Goal: Task Accomplishment & Management: Complete application form

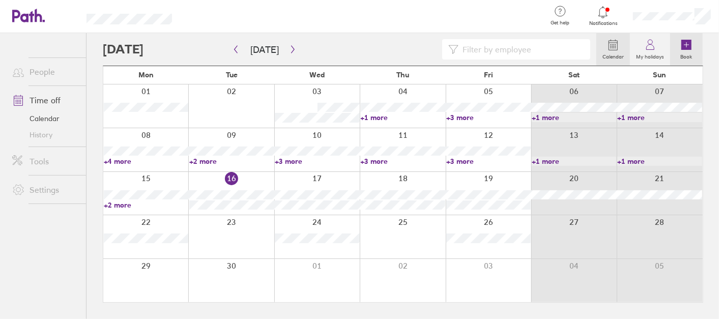
click at [689, 43] on icon at bounding box center [686, 45] width 10 height 10
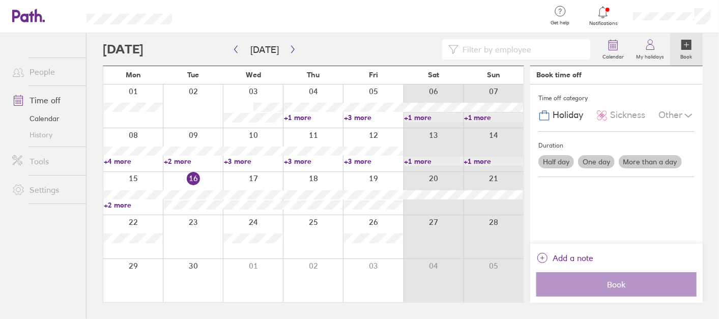
click at [379, 181] on div at bounding box center [373, 193] width 60 height 43
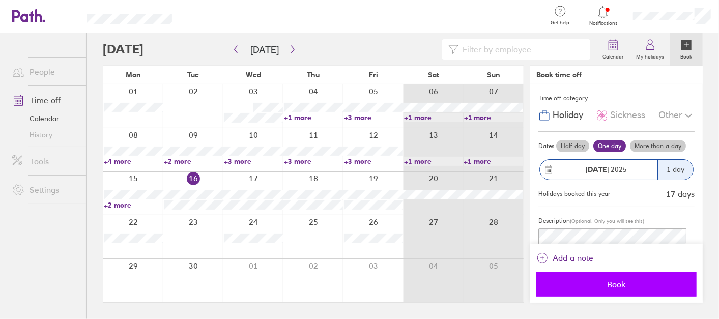
click at [657, 286] on span "Book" at bounding box center [616, 284] width 146 height 9
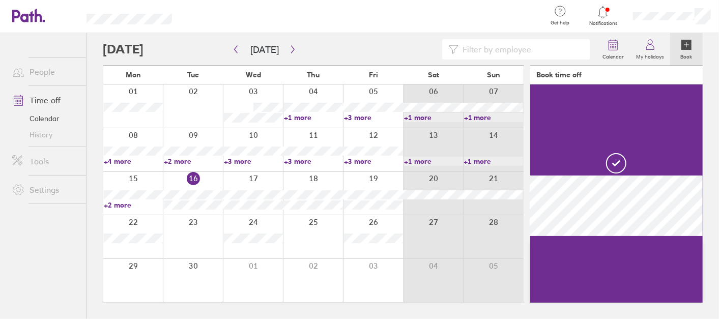
click at [329, 181] on div at bounding box center [313, 193] width 60 height 43
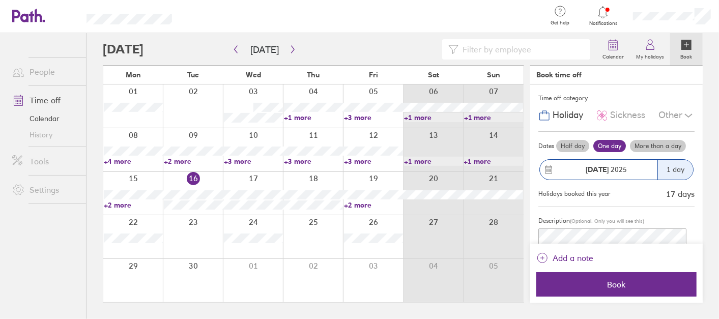
click at [573, 140] on label "Half day" at bounding box center [572, 146] width 33 height 12
click at [0, 0] on input "Half day" at bounding box center [0, 0] width 0 height 0
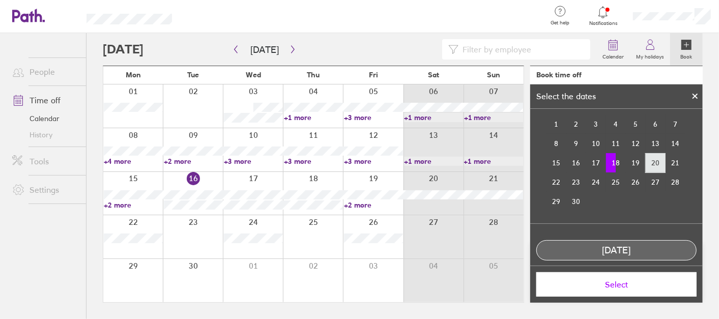
scroll to position [78, 0]
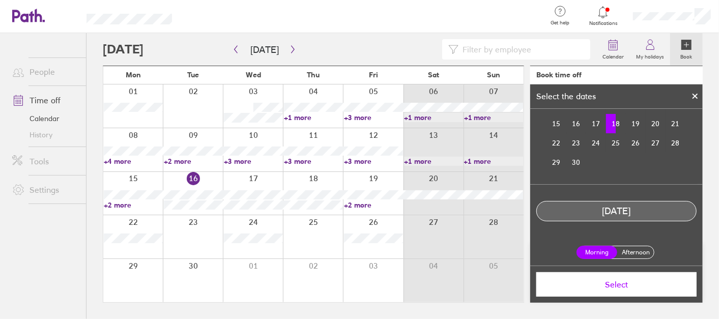
click at [637, 250] on label "Afternoon" at bounding box center [635, 252] width 41 height 12
click at [0, 0] on input "Afternoon" at bounding box center [0, 0] width 0 height 0
click at [655, 289] on button "Select" at bounding box center [616, 284] width 160 height 24
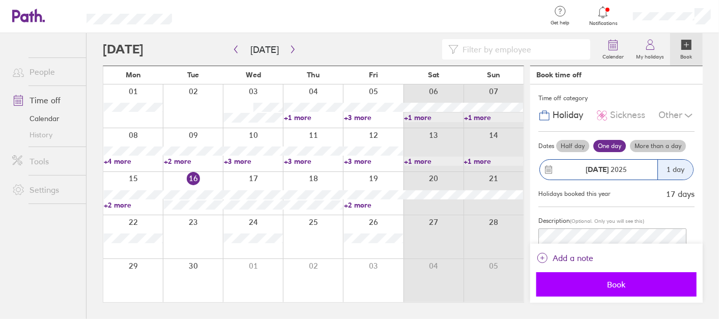
click at [634, 282] on span "Book" at bounding box center [616, 284] width 146 height 9
